Goal: Transaction & Acquisition: Subscribe to service/newsletter

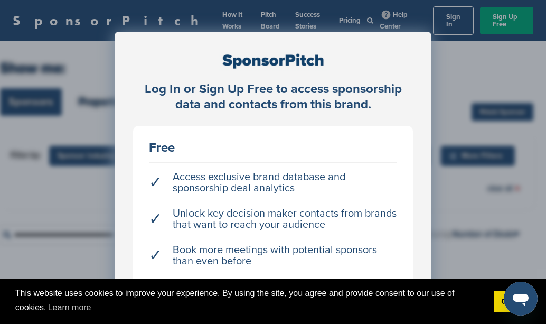
click at [469, 133] on div "Log In or Sign Up Free to access sponsorship data and contacts from this brand.…" at bounding box center [273, 188] width 546 height 377
click at [445, 238] on div "Log In or Sign Up Free to access sponsorship data and contacts from this brand.…" at bounding box center [273, 188] width 546 height 377
click at [437, 275] on div "Log In or Sign Up Free to access sponsorship data and contacts from this brand.…" at bounding box center [273, 188] width 546 height 377
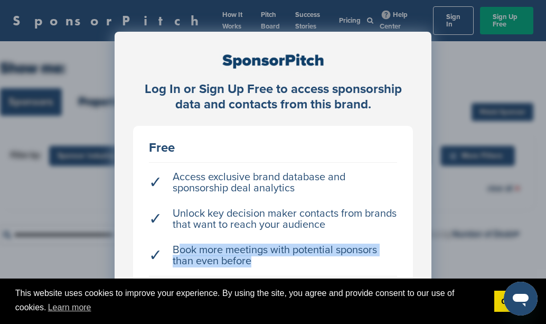
click at [437, 273] on div "Log In or Sign Up Free to access sponsorship data and contacts from this brand.…" at bounding box center [273, 188] width 546 height 377
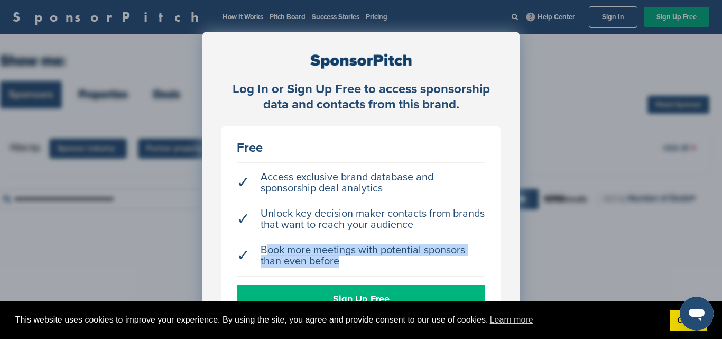
click at [311, 297] on link "Sign Up Free" at bounding box center [361, 298] width 248 height 29
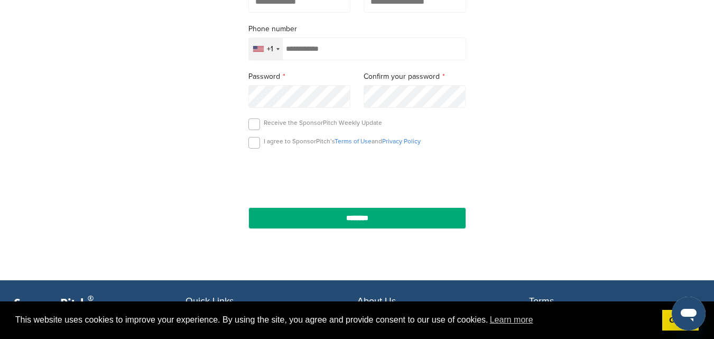
scroll to position [275, 0]
